Goal: Find specific page/section

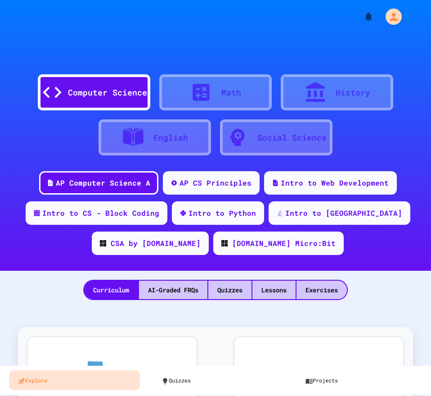
click at [69, 300] on div "Curriculum AI-Graded FRQs Quizzes Lessons Exercises" at bounding box center [215, 285] width 431 height 29
click at [40, 299] on div "Curriculum AI-Graded FRQs Quizzes Lessons Exercises" at bounding box center [215, 285] width 431 height 29
